Goal: Task Accomplishment & Management: Manage account settings

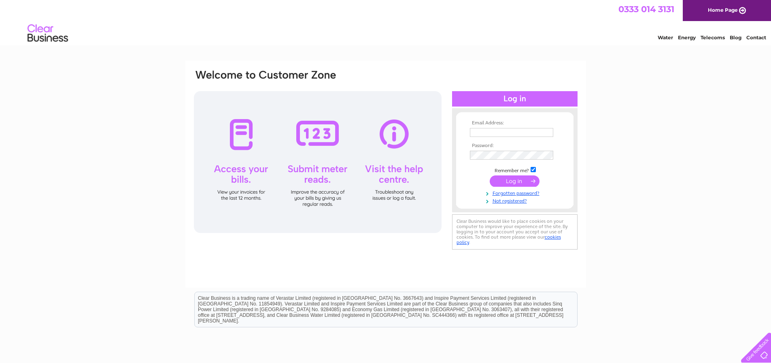
type input "[EMAIL_ADDRESS][DOMAIN_NAME]"
click at [512, 181] on input "submit" at bounding box center [515, 180] width 50 height 11
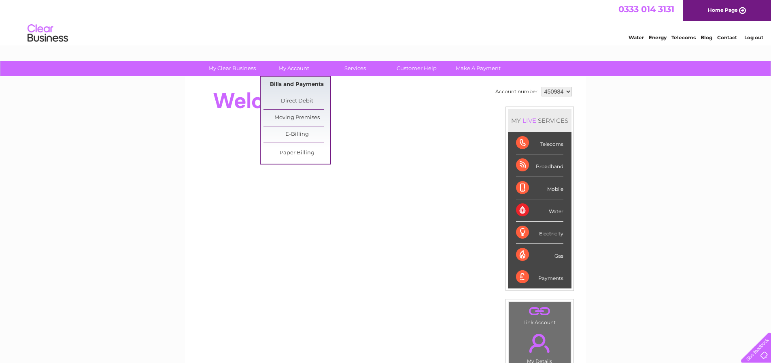
click at [283, 80] on link "Bills and Payments" at bounding box center [297, 85] width 67 height 16
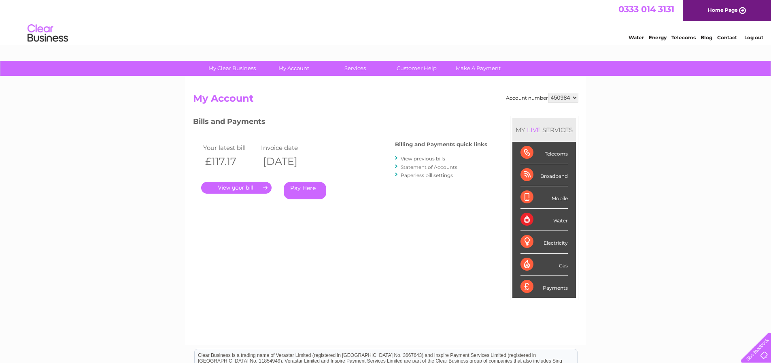
click at [258, 187] on link "." at bounding box center [236, 188] width 70 height 12
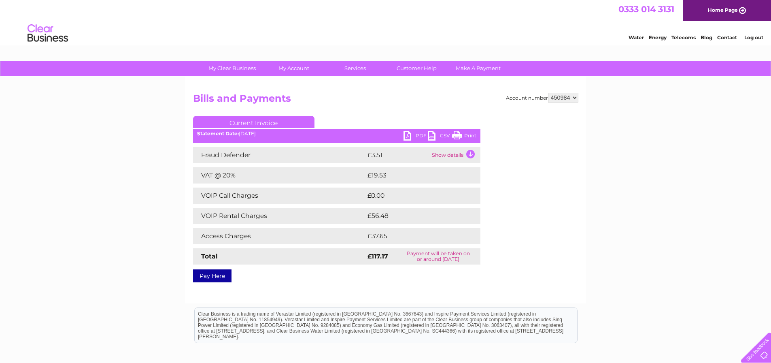
click at [417, 136] on link "PDF" at bounding box center [416, 137] width 24 height 12
